Goal: Information Seeking & Learning: Find specific fact

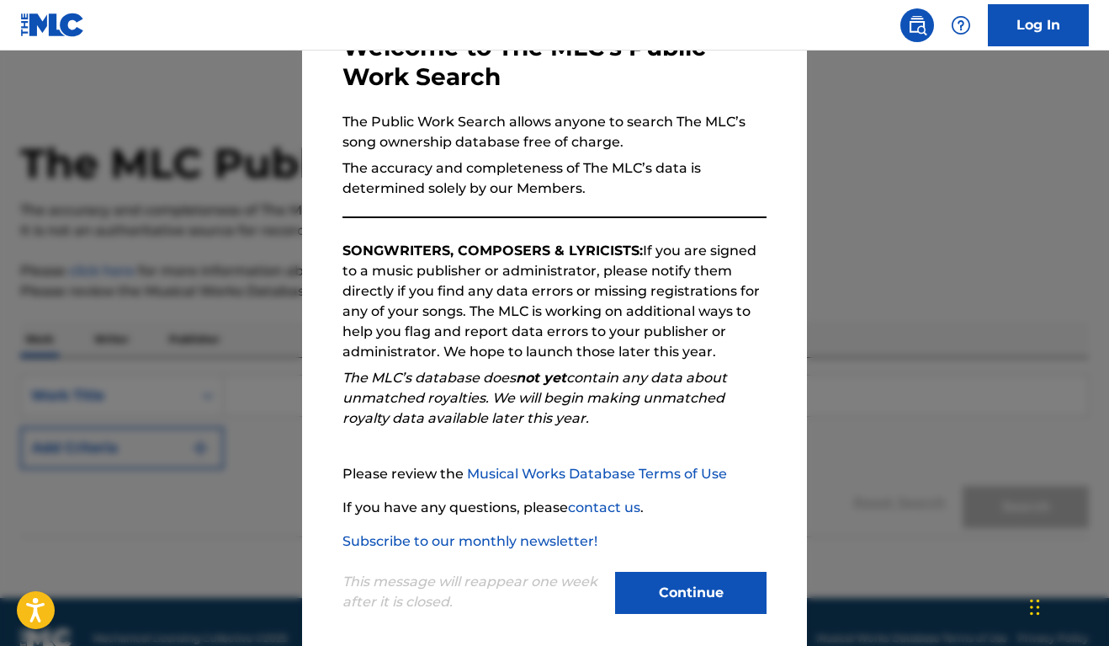
scroll to position [125, 0]
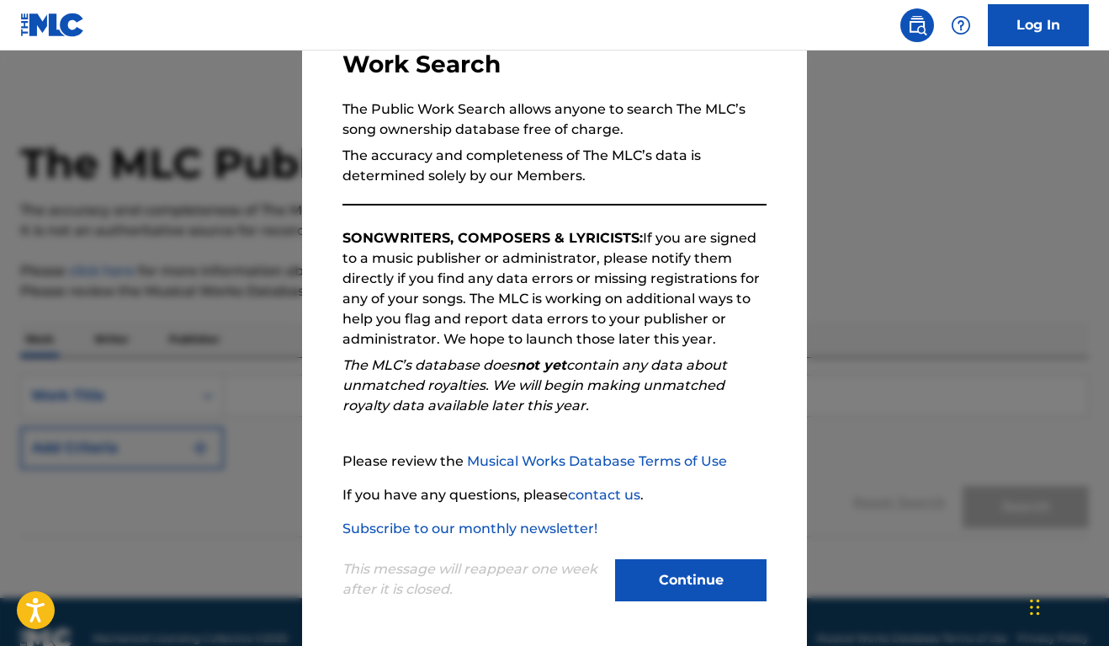
click at [681, 583] on button "Continue" at bounding box center [691, 580] width 152 height 42
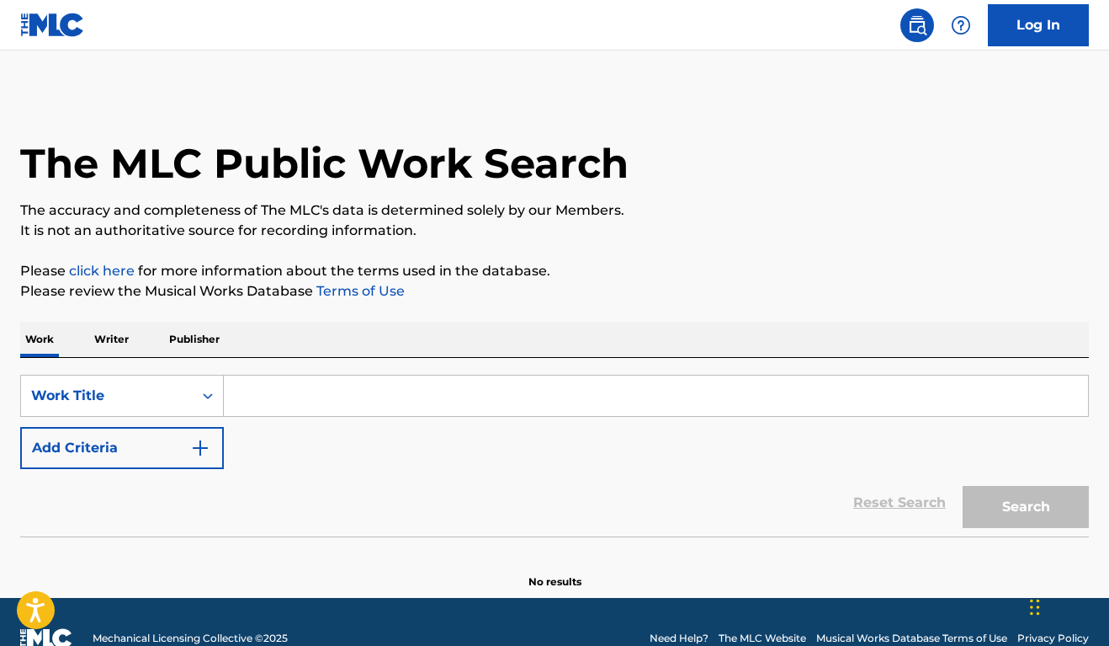
click at [377, 402] on input "Search Form" at bounding box center [656, 395] width 864 height 40
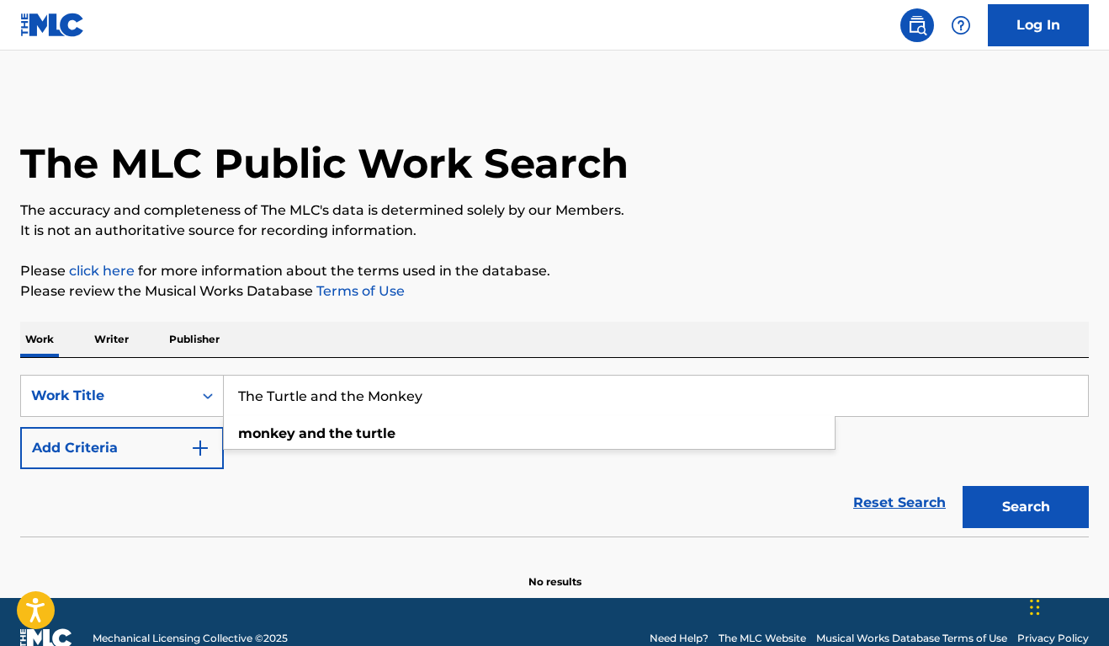
type input "The Turtle and the Monkey"
click at [1026, 507] on button "Search" at bounding box center [1026, 507] width 126 height 42
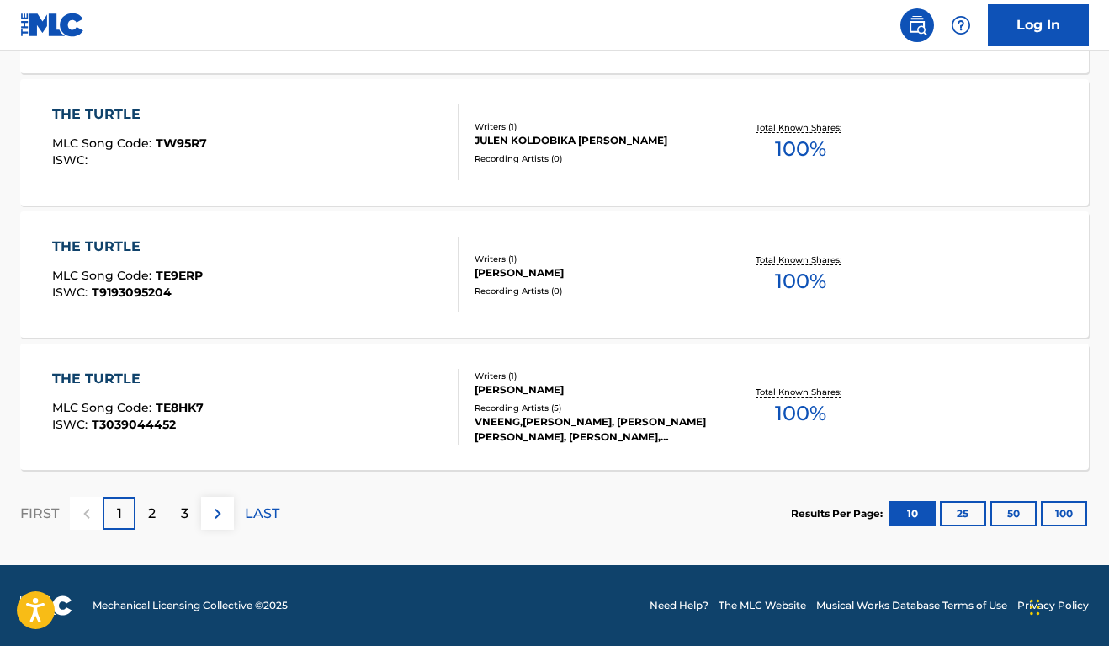
scroll to position [1415, 0]
click at [148, 507] on p "2" at bounding box center [152, 513] width 8 height 20
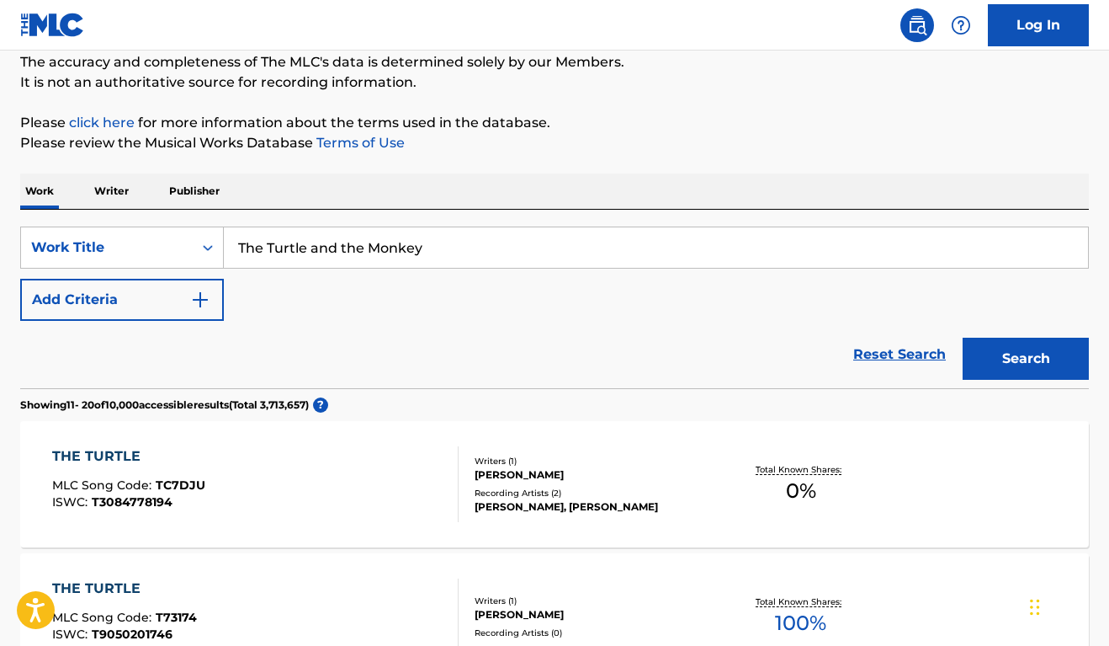
scroll to position [149, 0]
click at [540, 255] on input "The Turtle and the Monkey" at bounding box center [656, 246] width 864 height 40
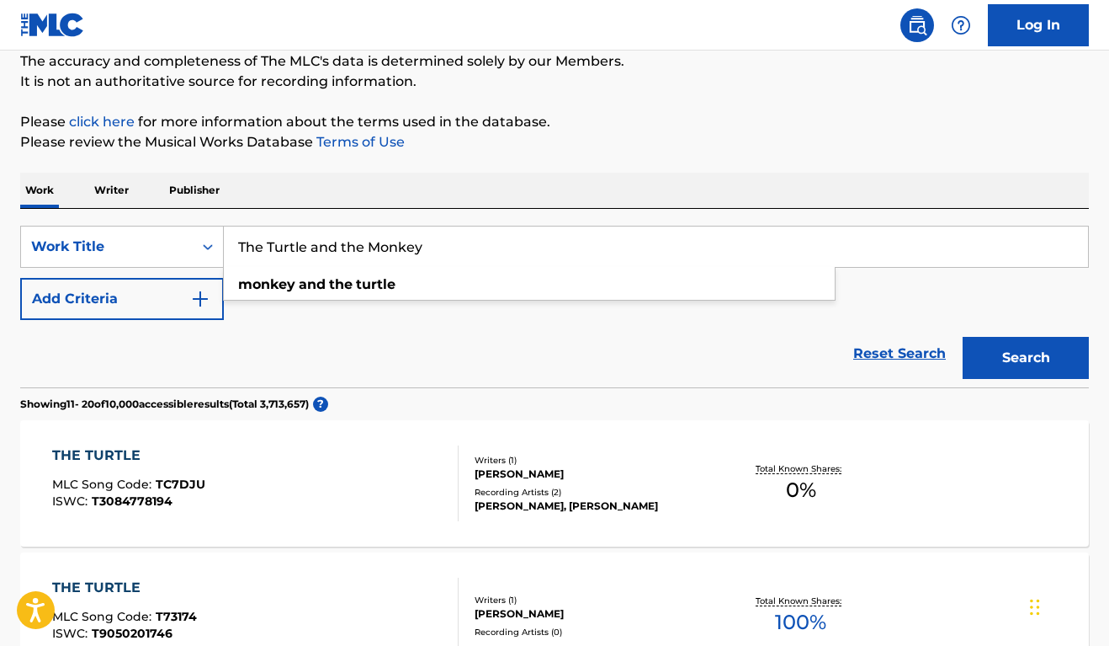
click at [105, 191] on p "Writer" at bounding box center [111, 190] width 45 height 35
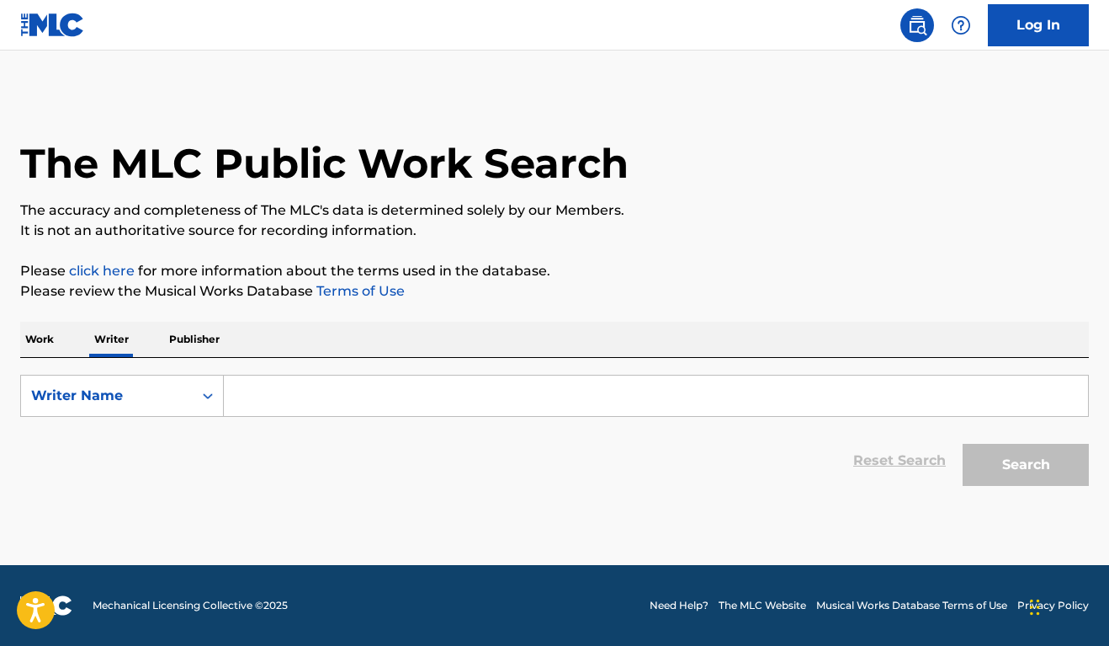
click at [399, 406] on input "Search Form" at bounding box center [656, 395] width 864 height 40
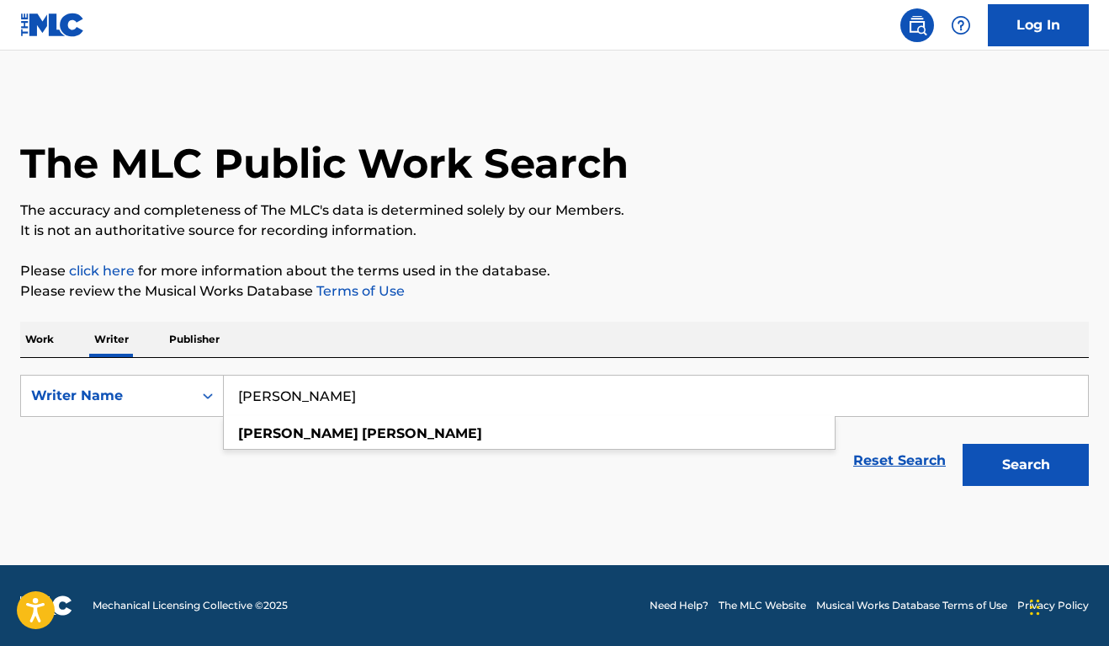
type input "[PERSON_NAME]"
click at [1026, 465] on button "Search" at bounding box center [1026, 465] width 126 height 42
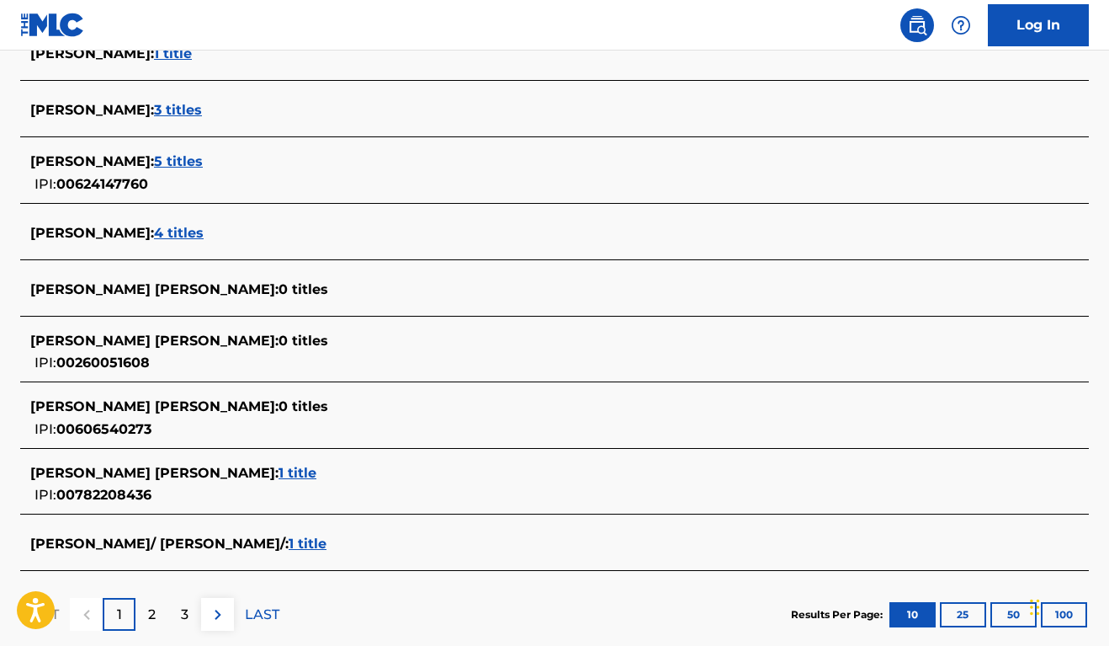
scroll to position [498, 0]
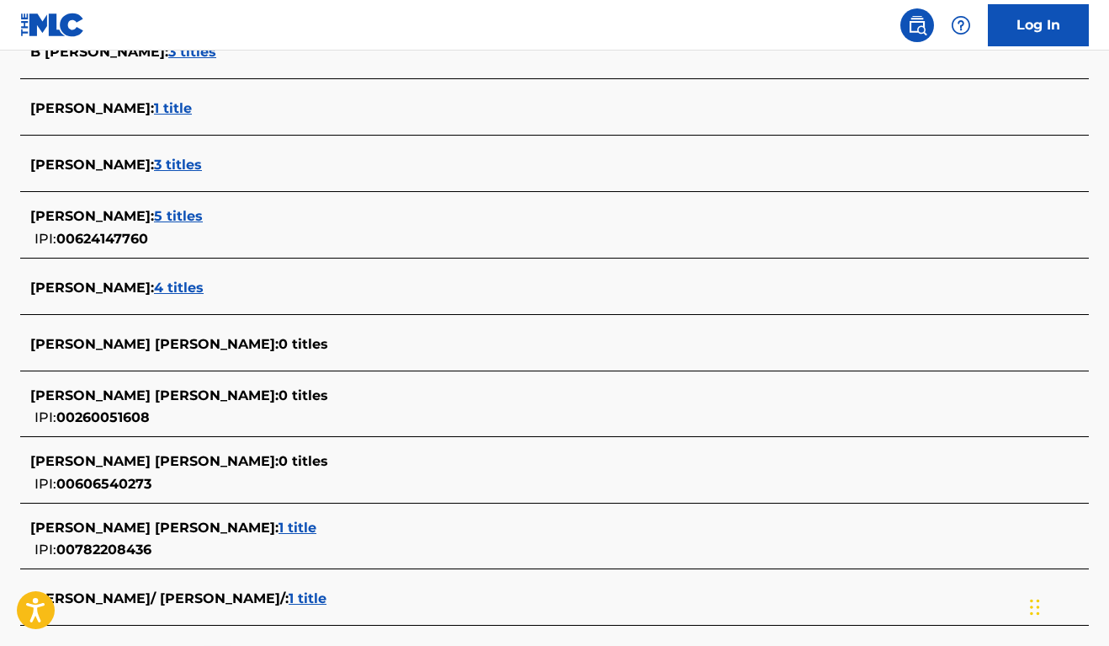
click at [157, 163] on span "3 titles" at bounding box center [178, 165] width 48 height 16
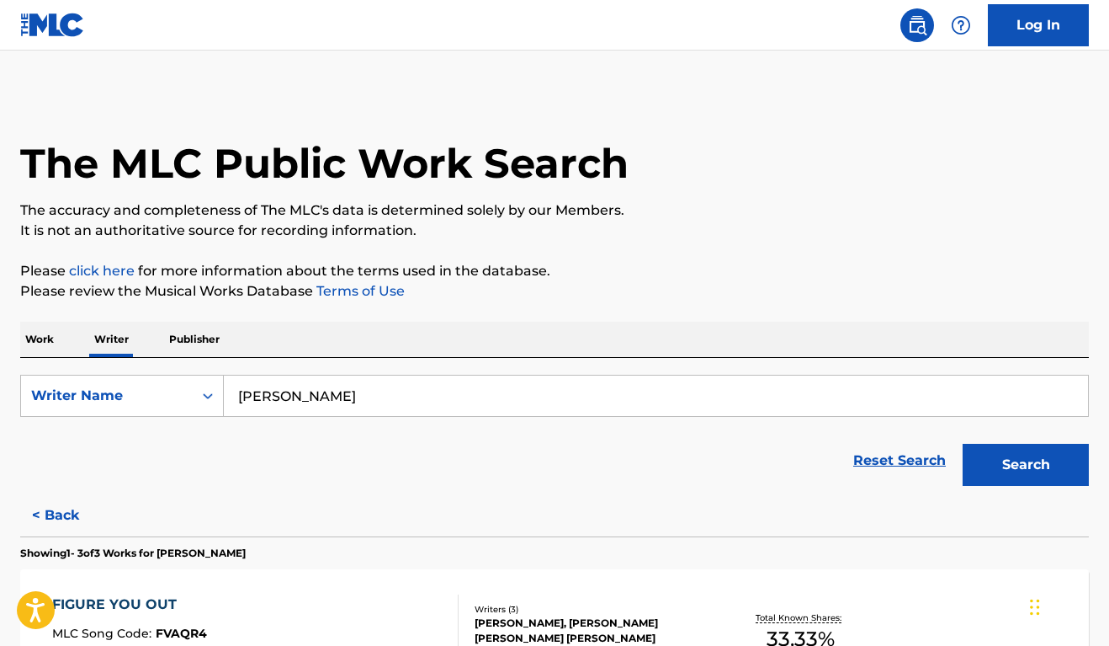
scroll to position [0, 0]
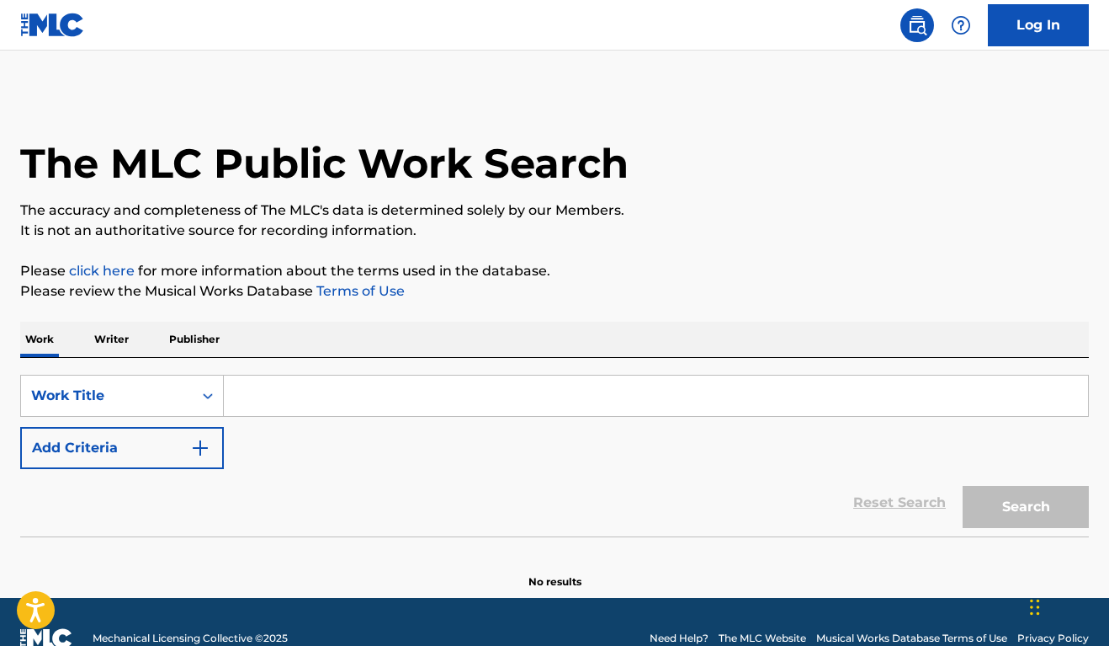
click at [108, 338] on p "Writer" at bounding box center [111, 339] width 45 height 35
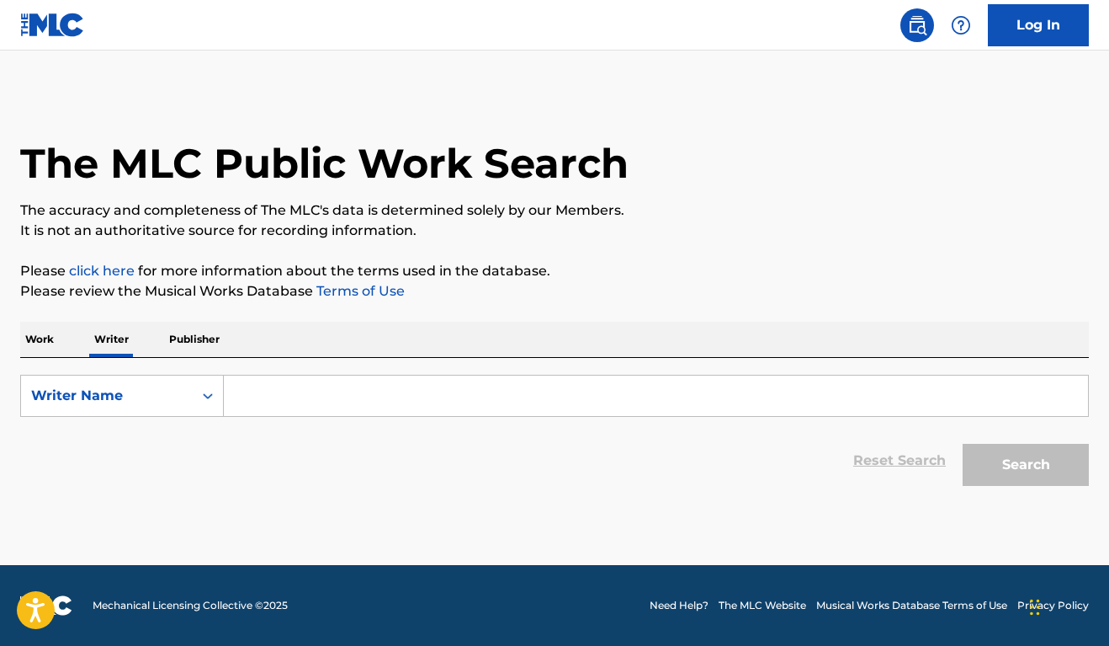
click at [295, 404] on input "Search Form" at bounding box center [656, 395] width 864 height 40
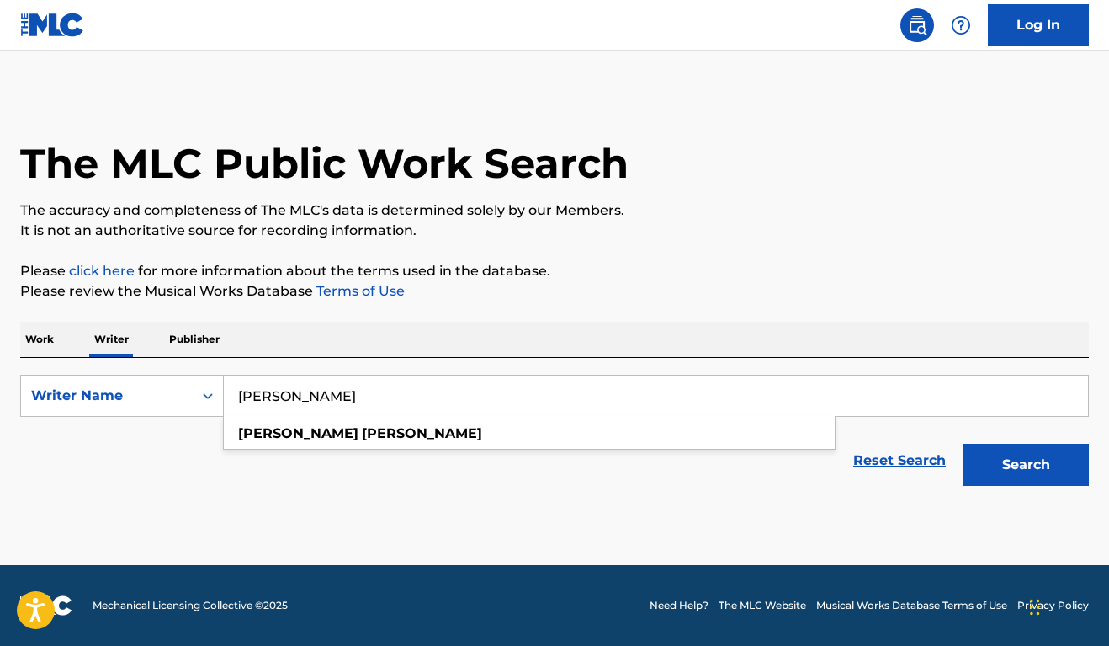
type input "[PERSON_NAME]"
click at [1026, 465] on button "Search" at bounding box center [1026, 465] width 126 height 42
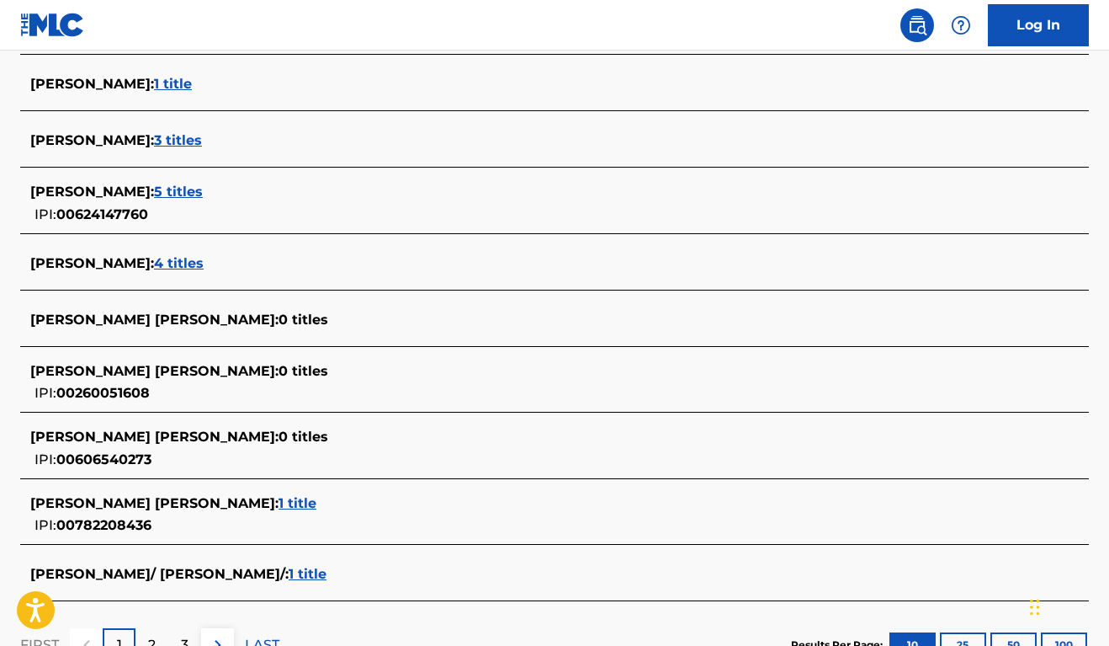
scroll to position [507, 0]
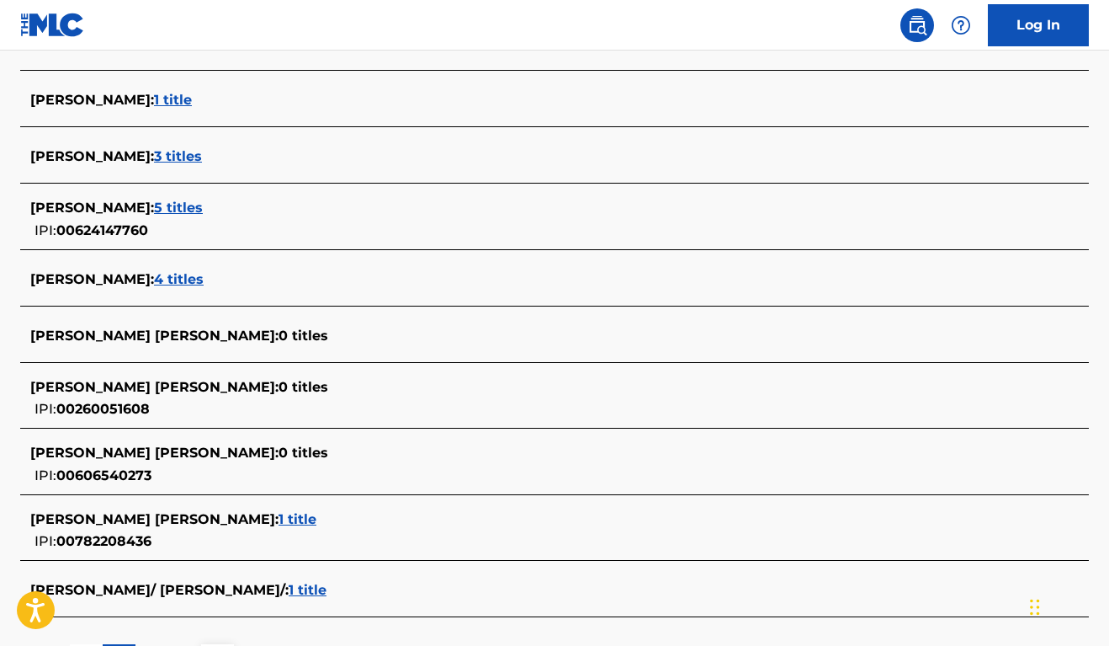
click at [167, 205] on span "5 titles" at bounding box center [178, 207] width 49 height 16
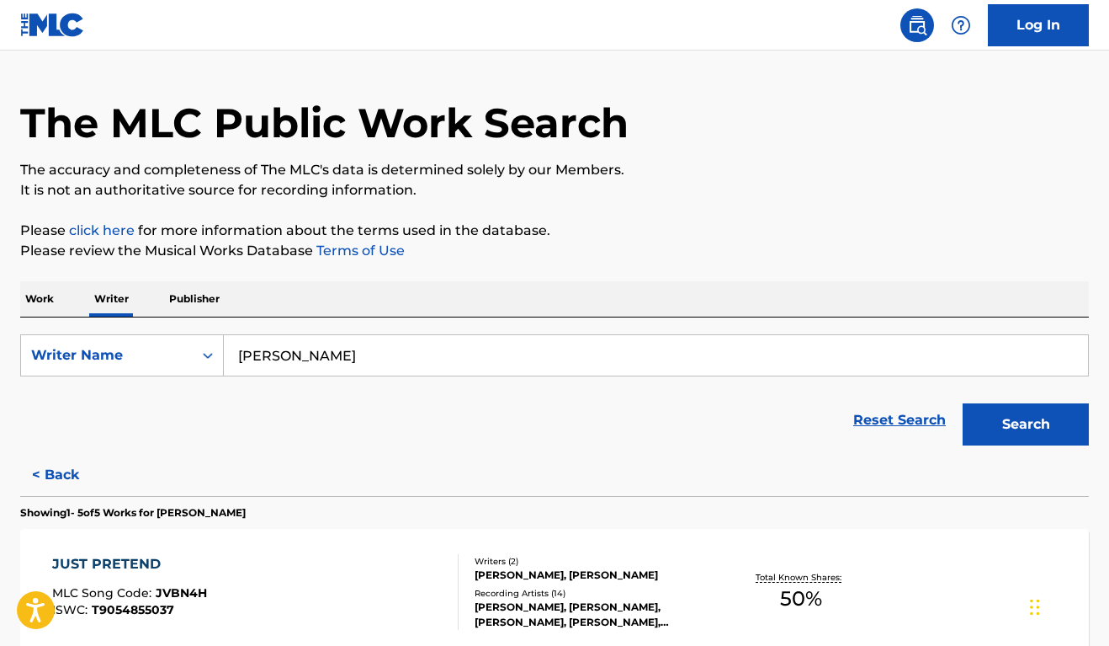
scroll to position [40, 0]
click at [212, 300] on p "Publisher" at bounding box center [194, 298] width 61 height 35
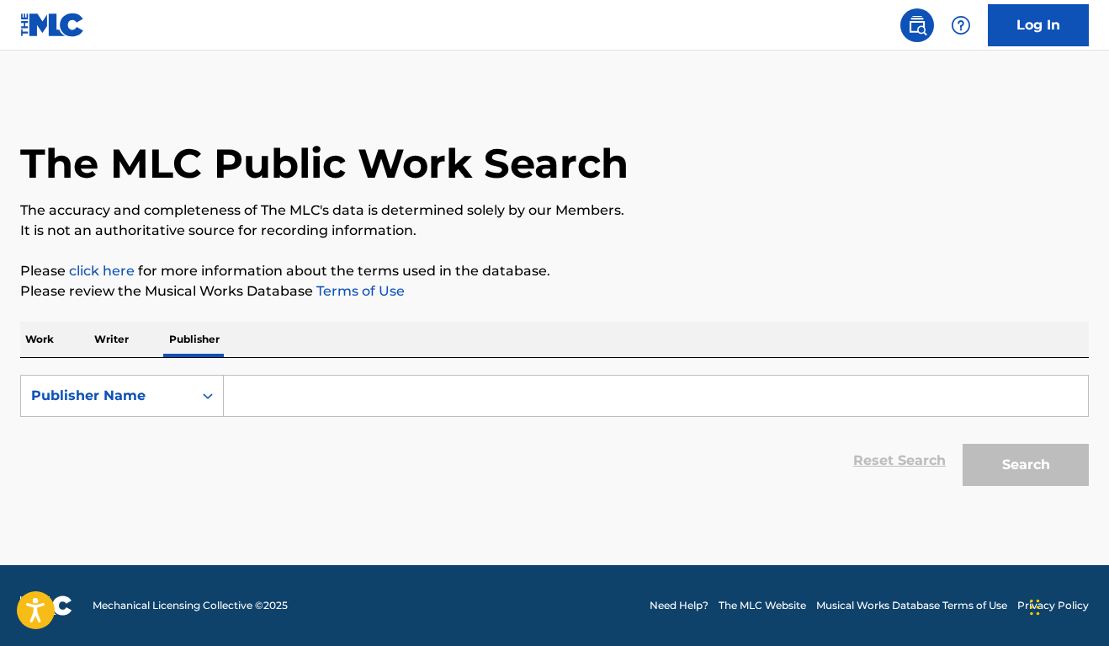
click at [384, 400] on input "Search Form" at bounding box center [656, 395] width 864 height 40
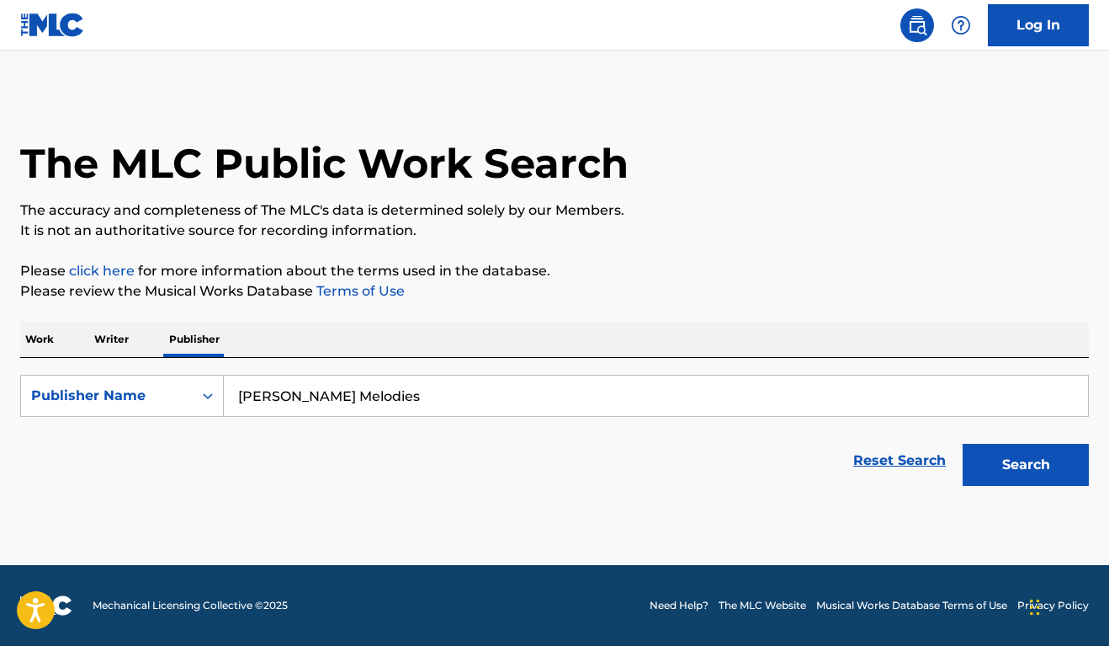
type input "Emily Kinney Melodies"
click at [1026, 465] on button "Search" at bounding box center [1026, 465] width 126 height 42
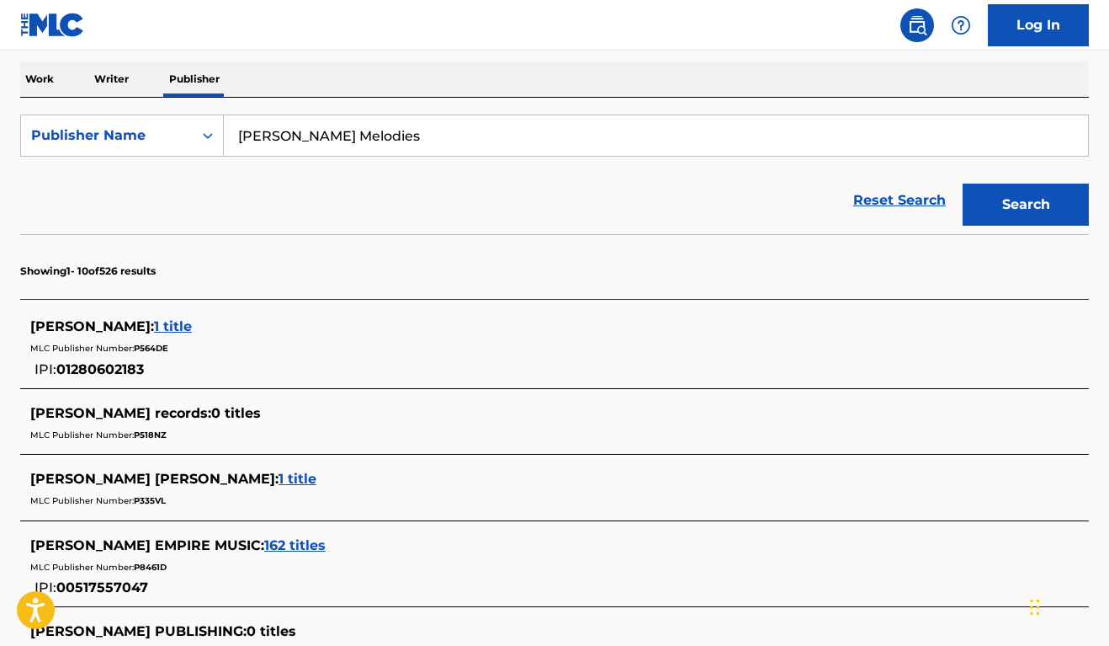
scroll to position [286, 0]
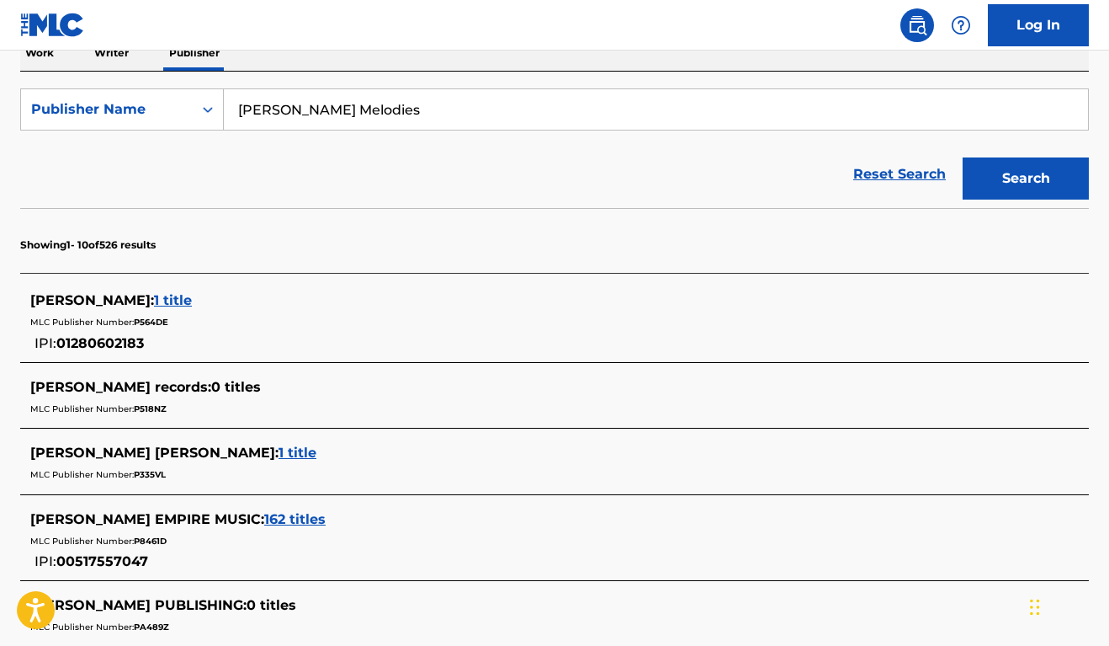
click at [279, 453] on span "1 title" at bounding box center [298, 452] width 38 height 16
